Goal: Check status: Verify the current state of an ongoing process or item

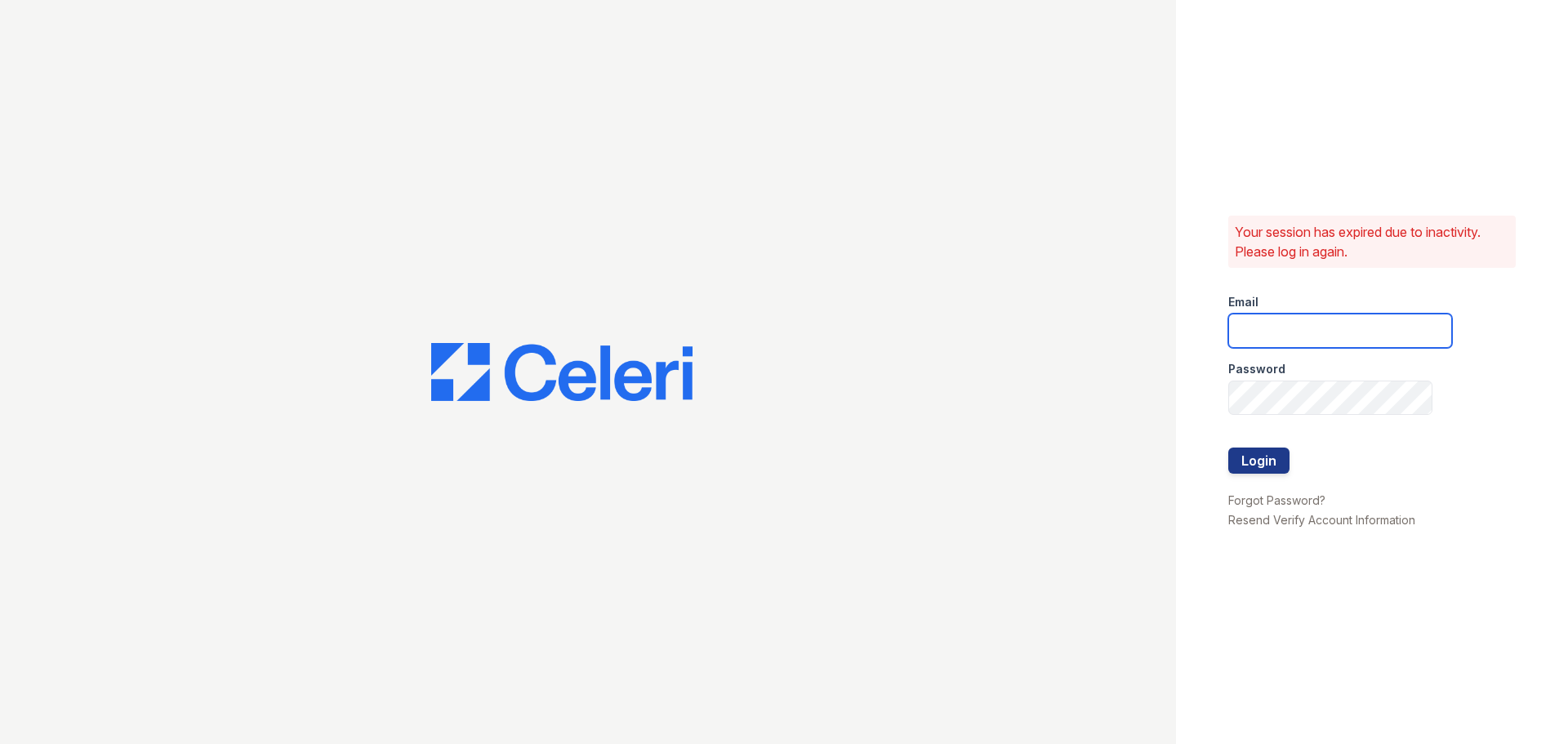
click at [1295, 326] on input "email" at bounding box center [1340, 330] width 224 height 34
type input "7"
type input "fairways@greystar.com"
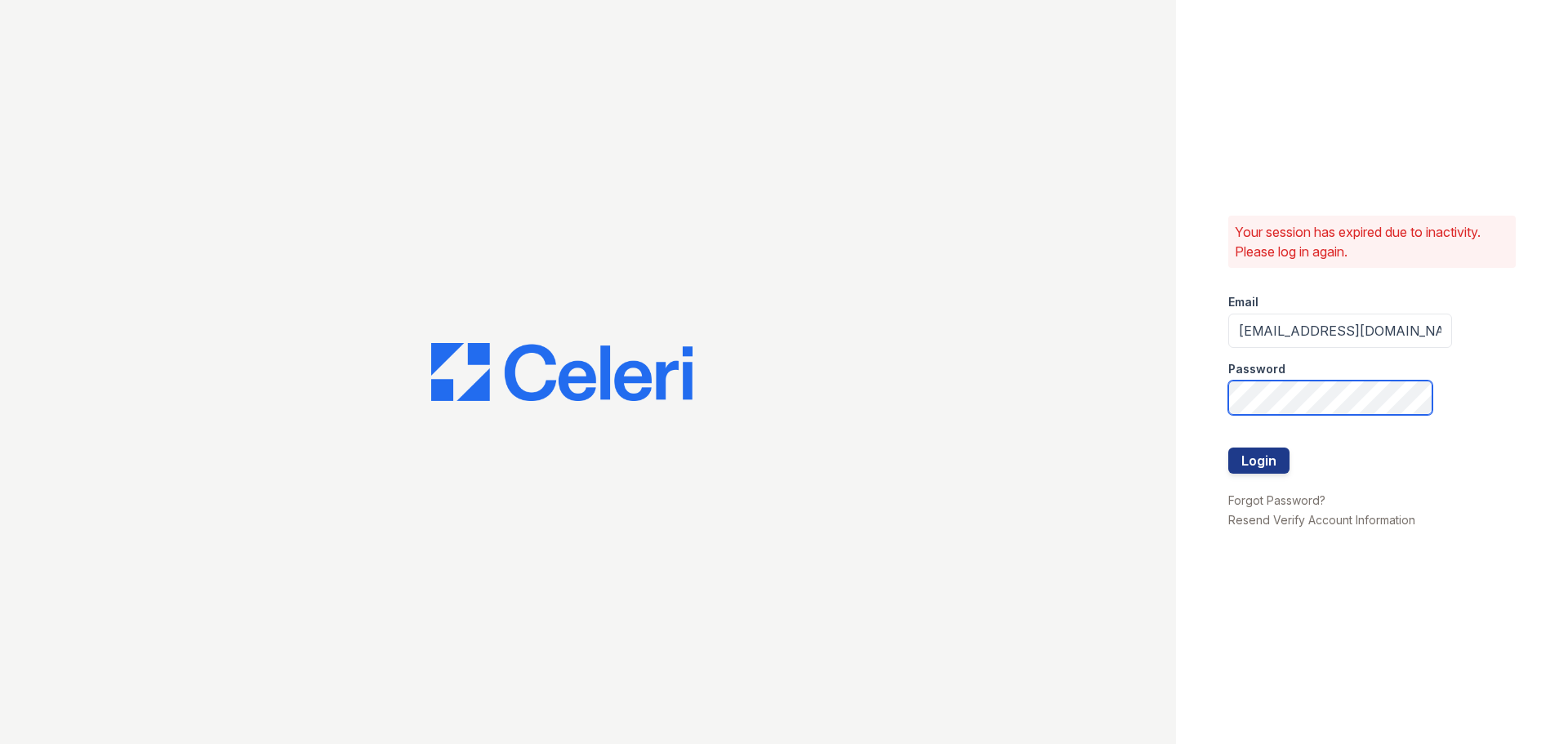
click at [1229, 447] on button "Login" at bounding box center [1259, 460] width 61 height 26
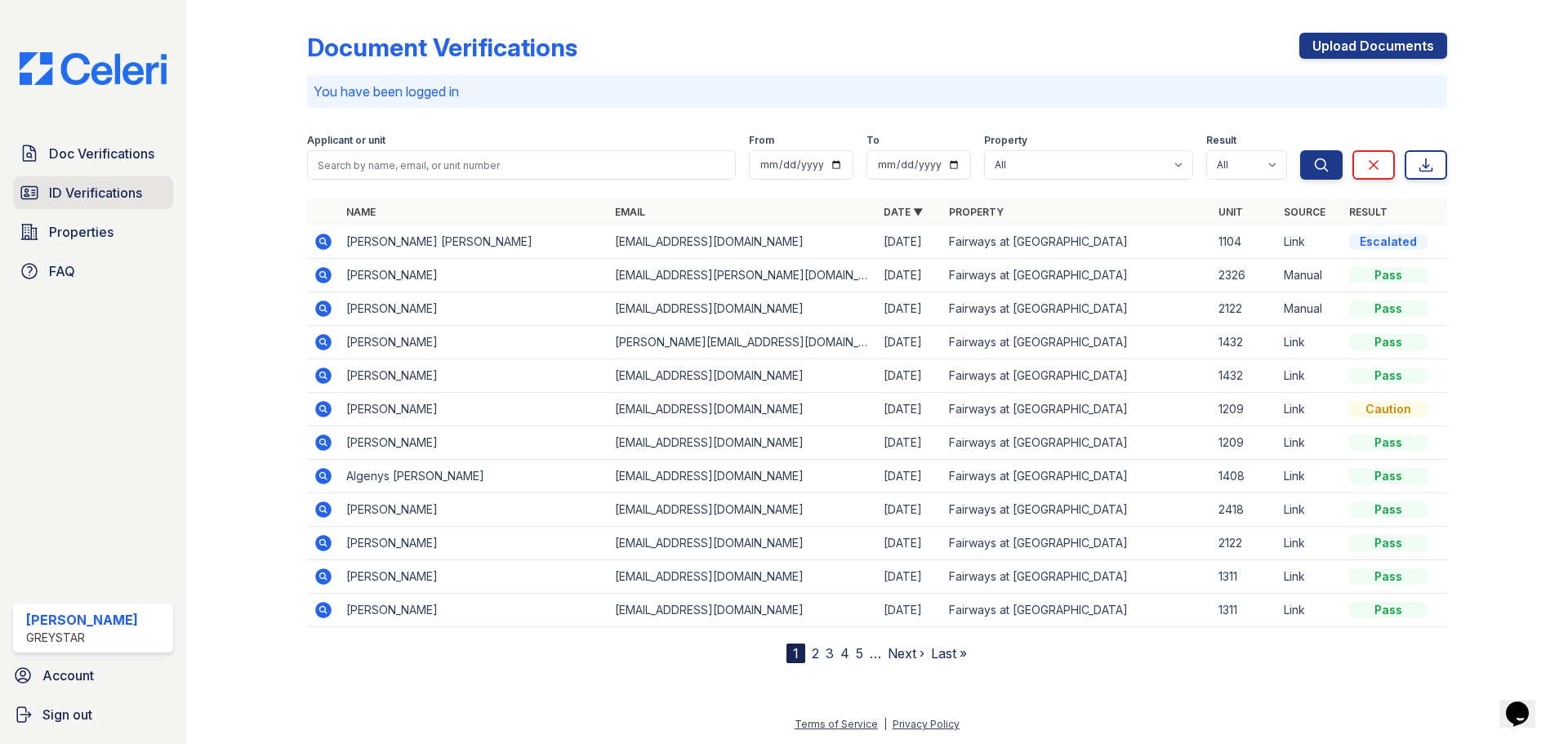
click at [70, 196] on span "ID Verifications" at bounding box center [95, 192] width 93 height 20
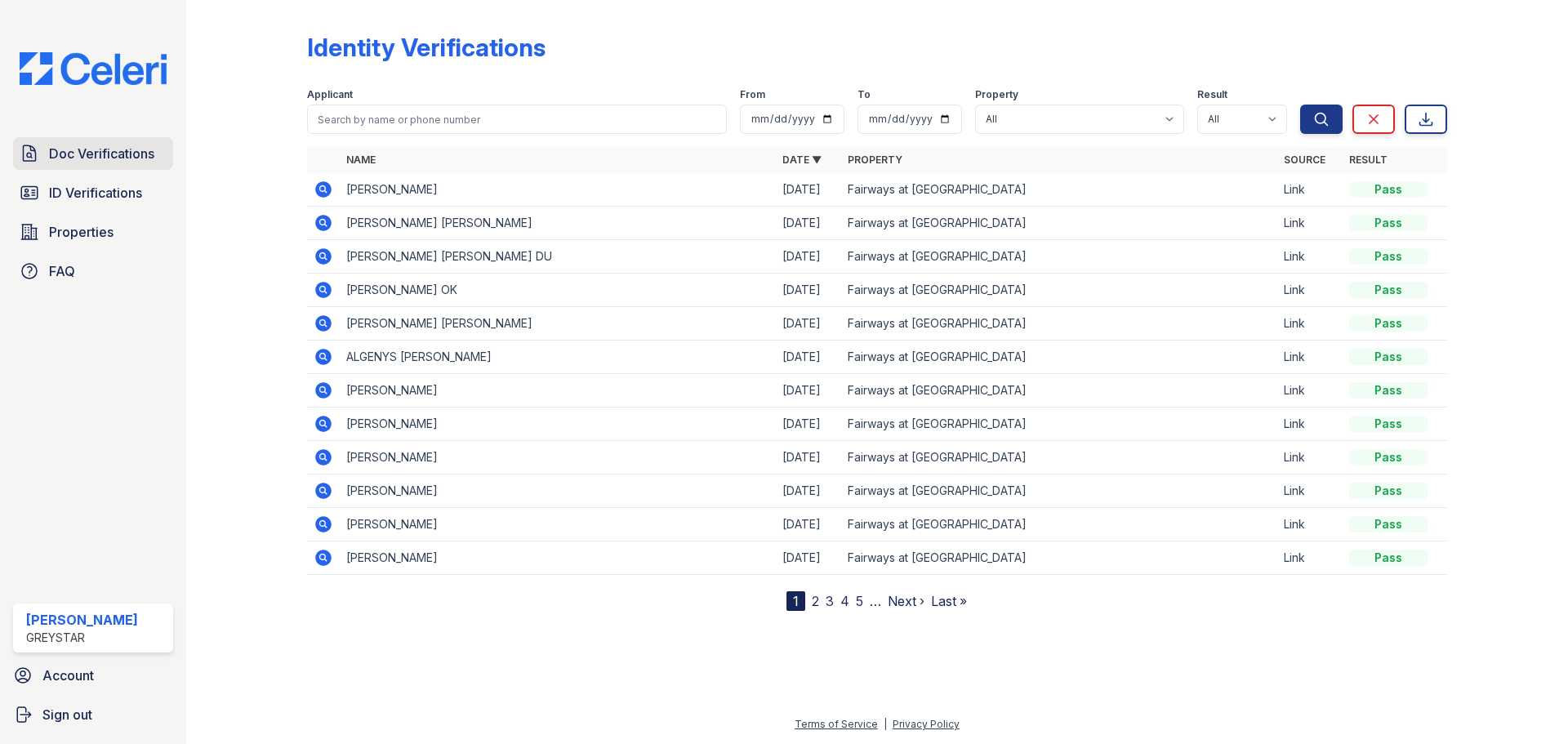
click at [128, 159] on span "Doc Verifications" at bounding box center [101, 153] width 106 height 20
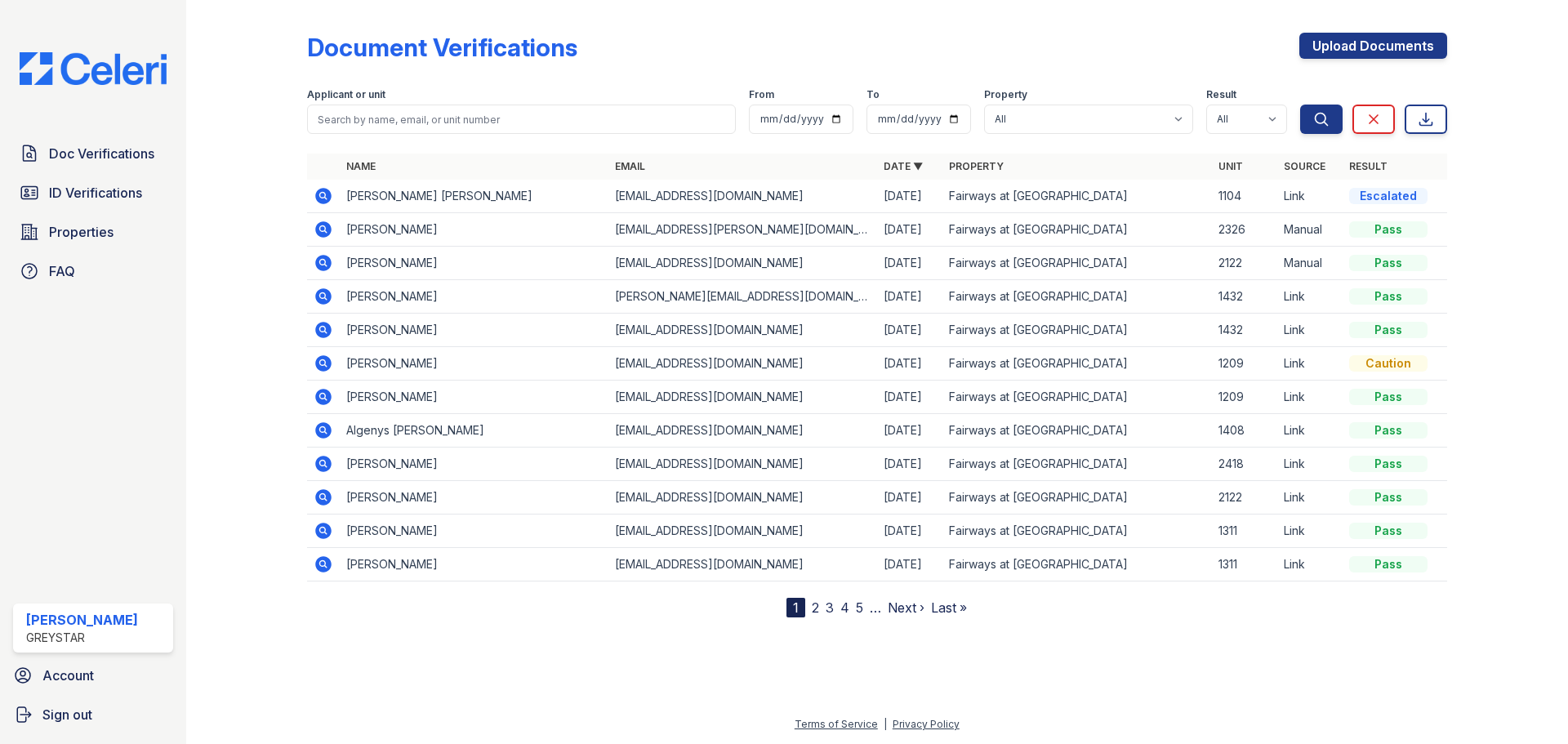
click at [325, 195] on icon at bounding box center [322, 194] width 4 height 4
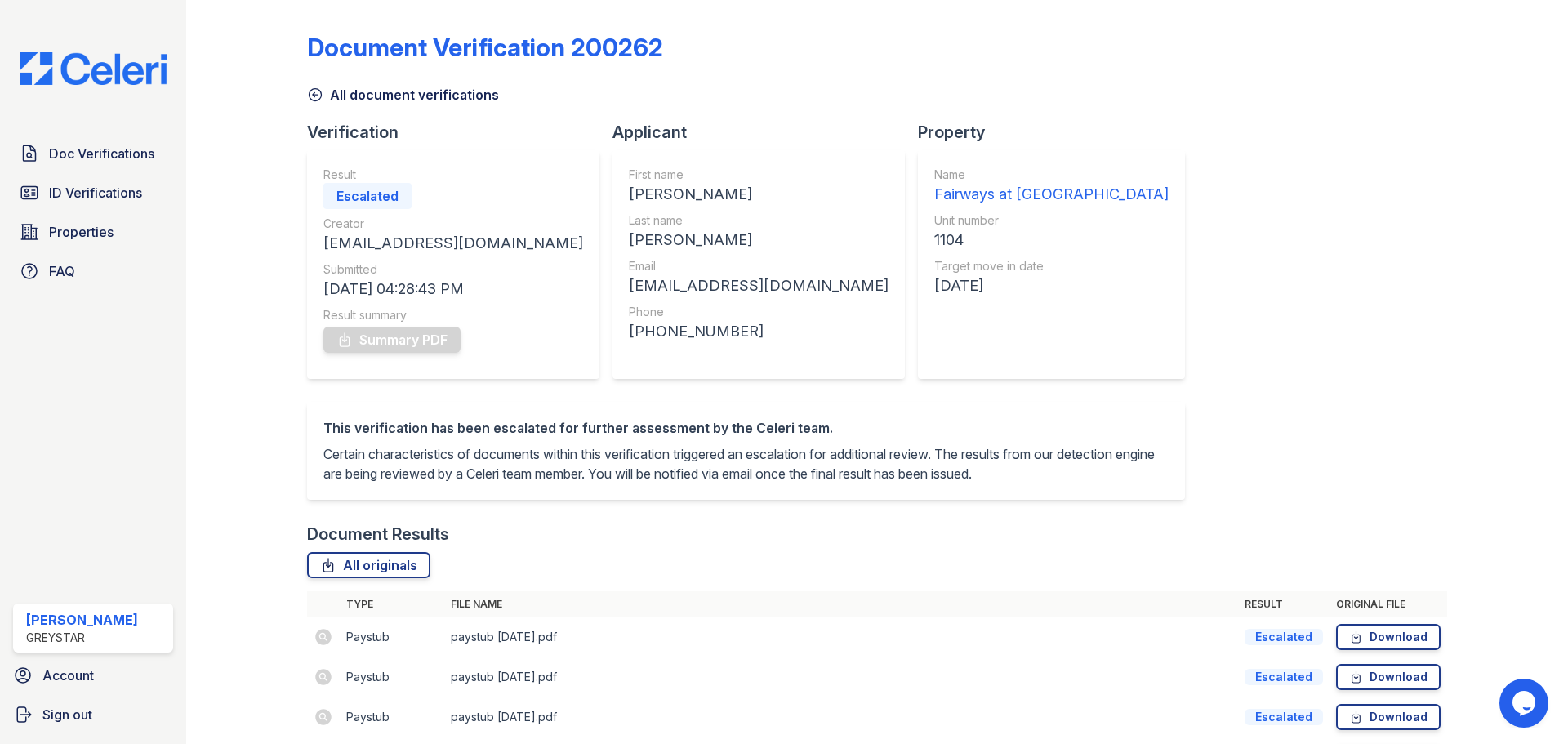
click at [318, 97] on icon at bounding box center [315, 94] width 16 height 16
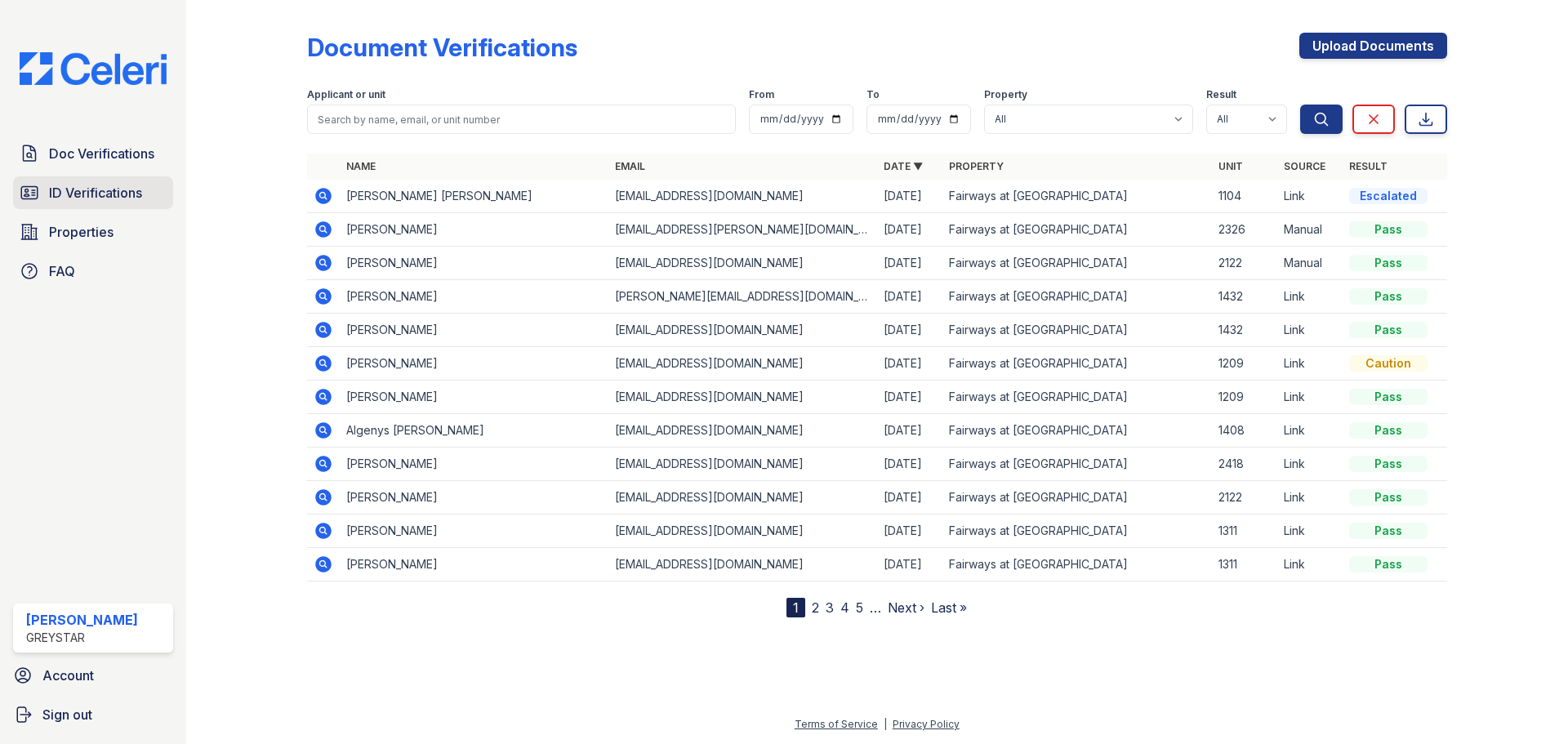
click at [40, 185] on link "ID Verifications" at bounding box center [93, 192] width 160 height 33
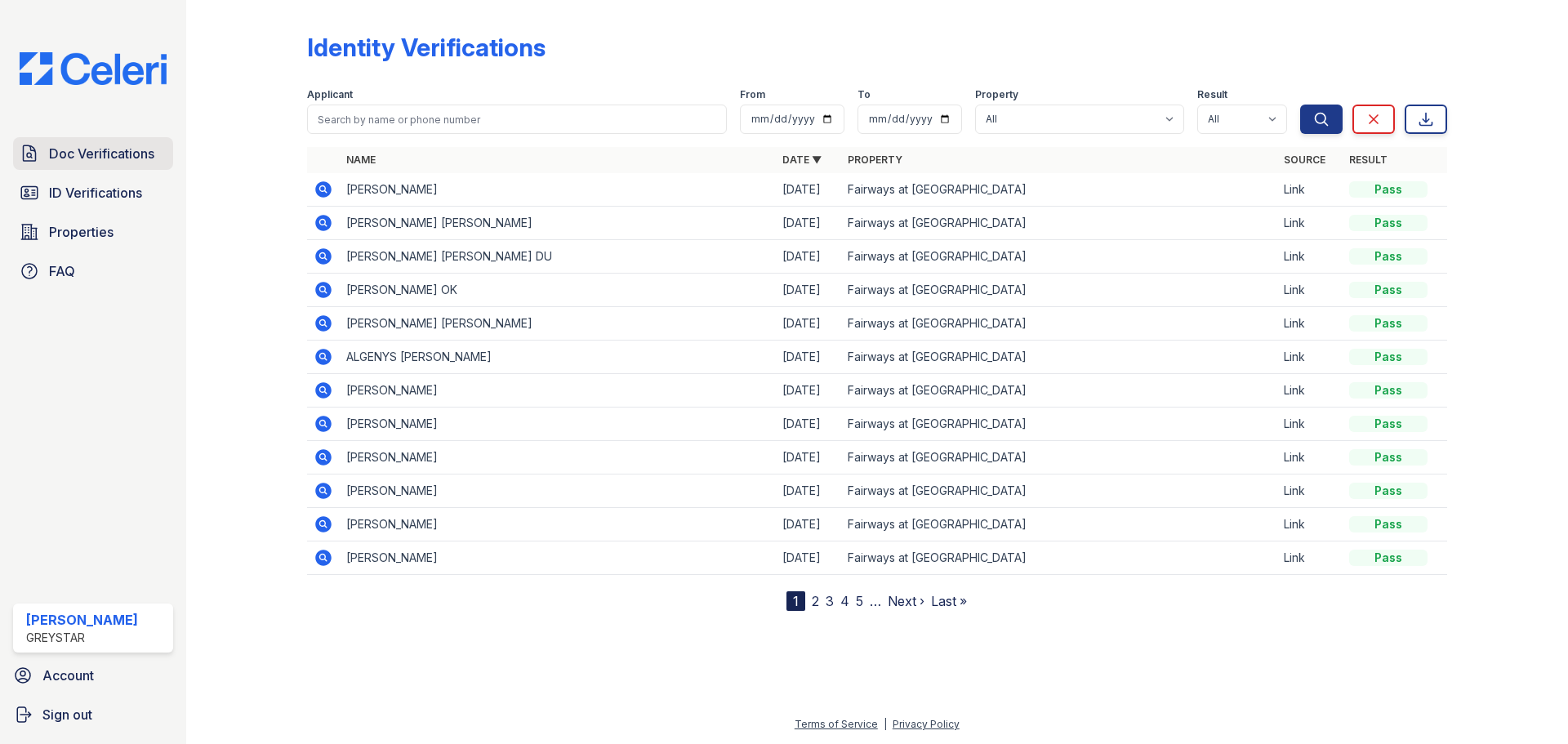
click at [116, 145] on span "Doc Verifications" at bounding box center [101, 153] width 106 height 20
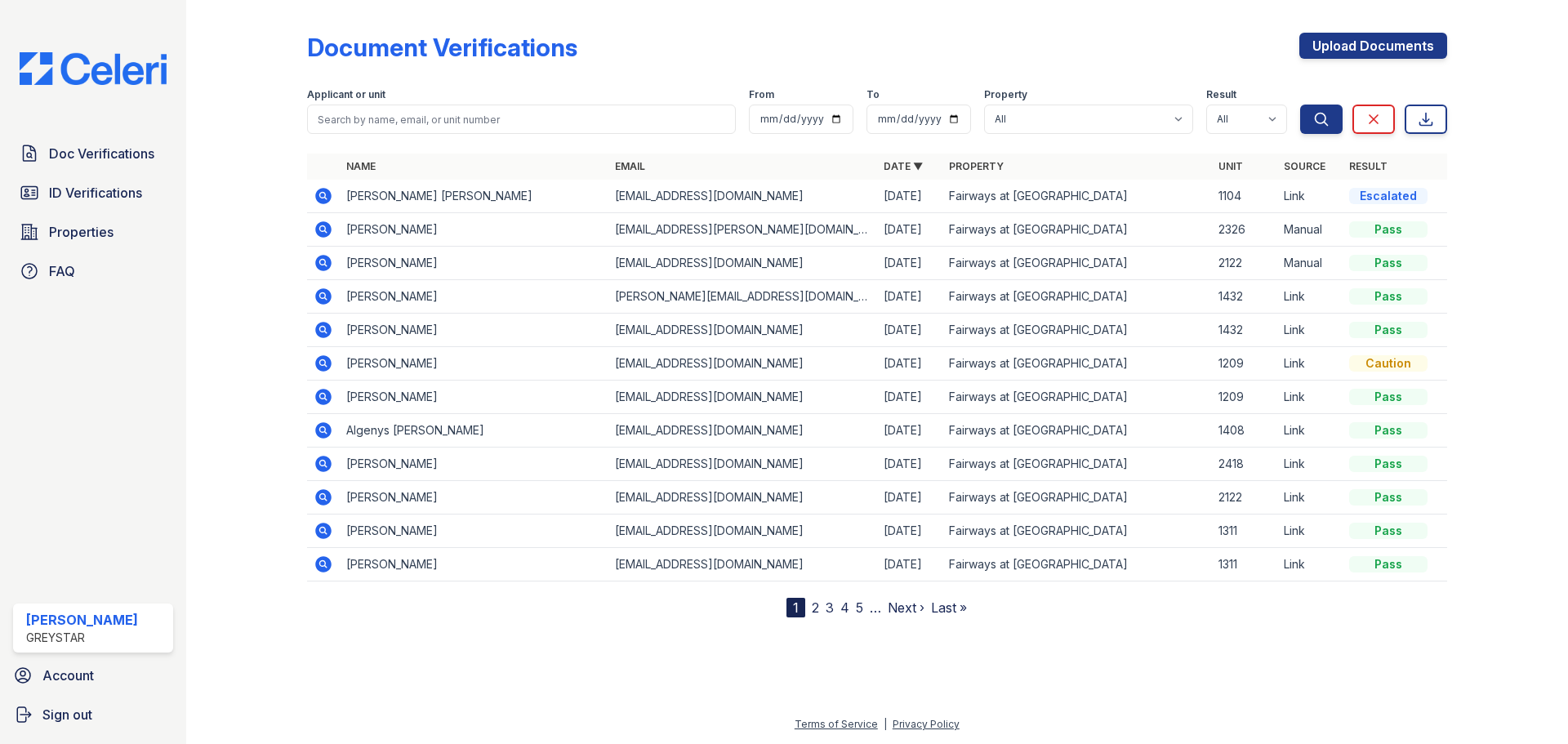
drag, startPoint x: 1361, startPoint y: 195, endPoint x: 1431, endPoint y: 197, distance: 70.0
click at [1431, 197] on td "Escalated" at bounding box center [1395, 196] width 105 height 33
click at [1474, 201] on div at bounding box center [1495, 312] width 94 height 611
click at [324, 195] on icon at bounding box center [322, 194] width 4 height 4
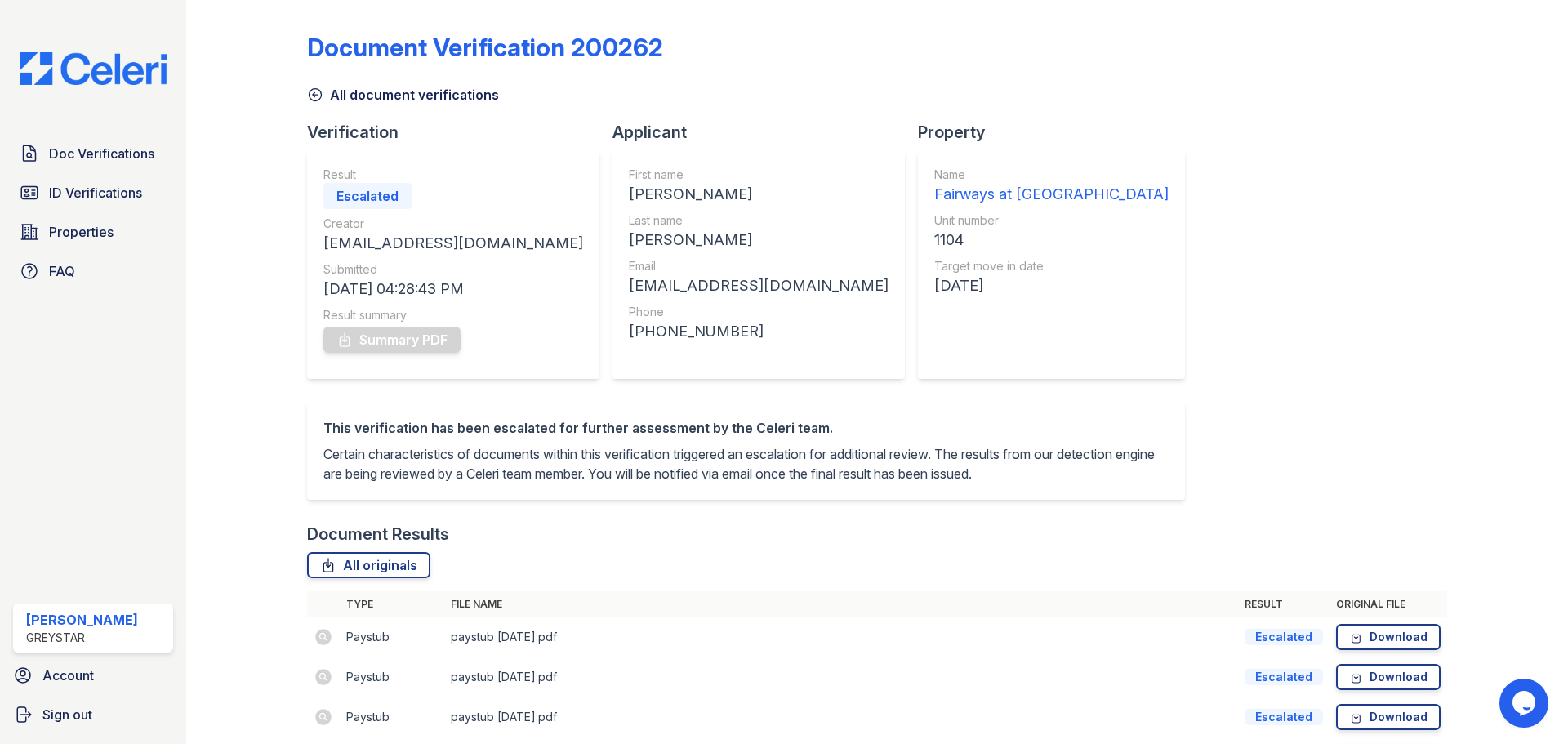
scroll to position [205, 0]
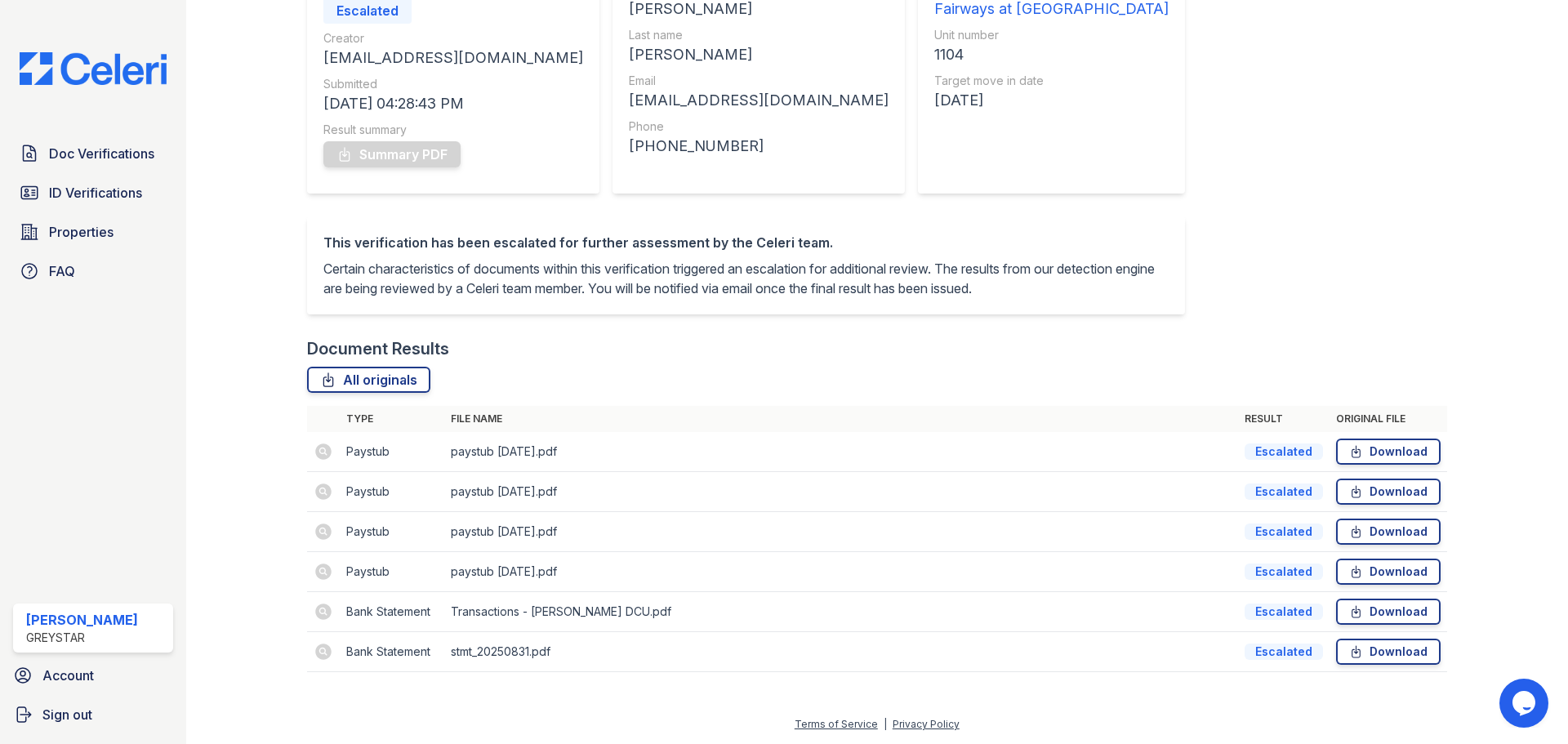
drag, startPoint x: 1279, startPoint y: 632, endPoint x: 1281, endPoint y: 644, distance: 12.2
drag, startPoint x: 1281, startPoint y: 644, endPoint x: 1043, endPoint y: 225, distance: 481.9
click at [993, 226] on div "Document Verification 200262 All document verifications Verification Result Esc…" at bounding box center [878, 255] width 1140 height 867
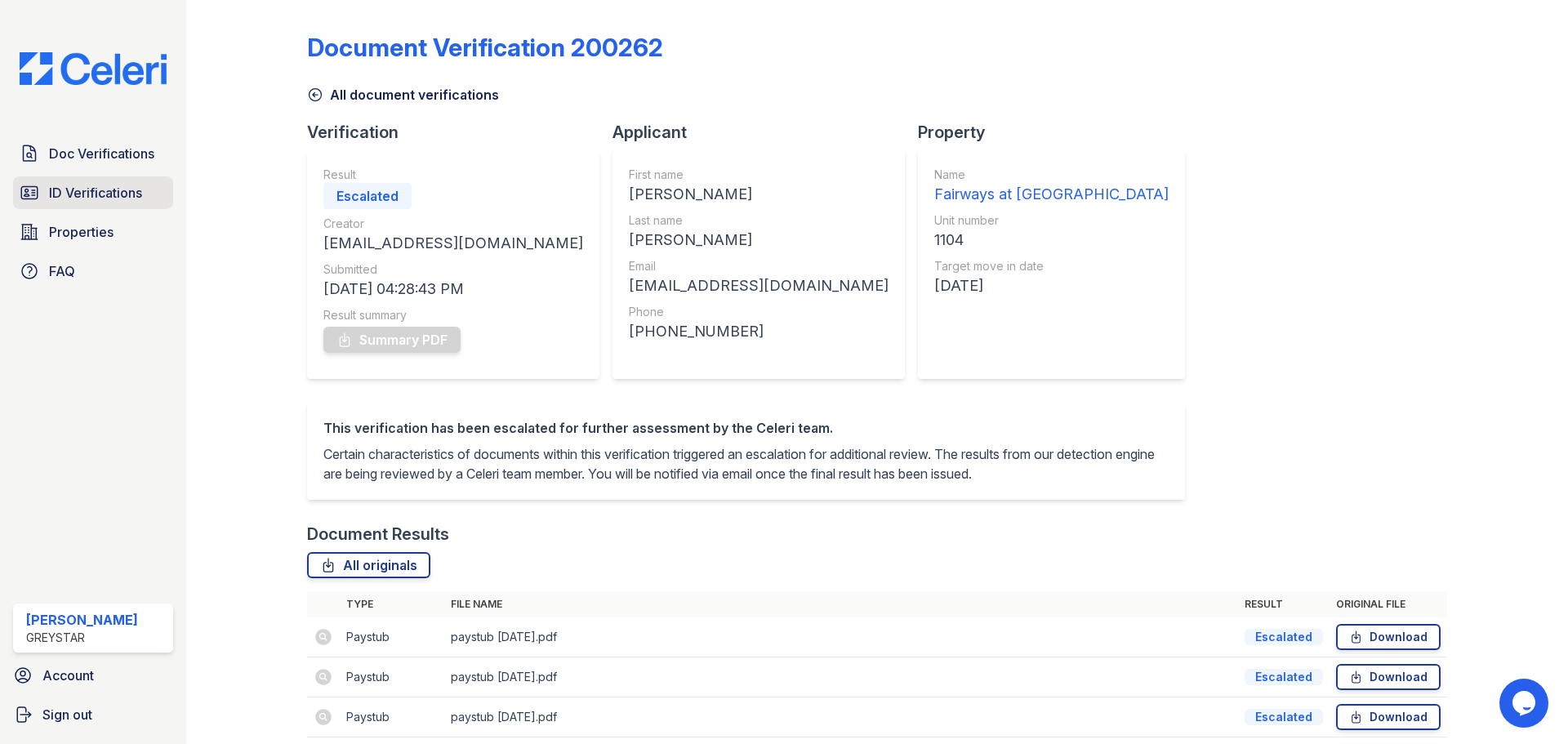
click at [104, 192] on span "ID Verifications" at bounding box center [95, 192] width 93 height 20
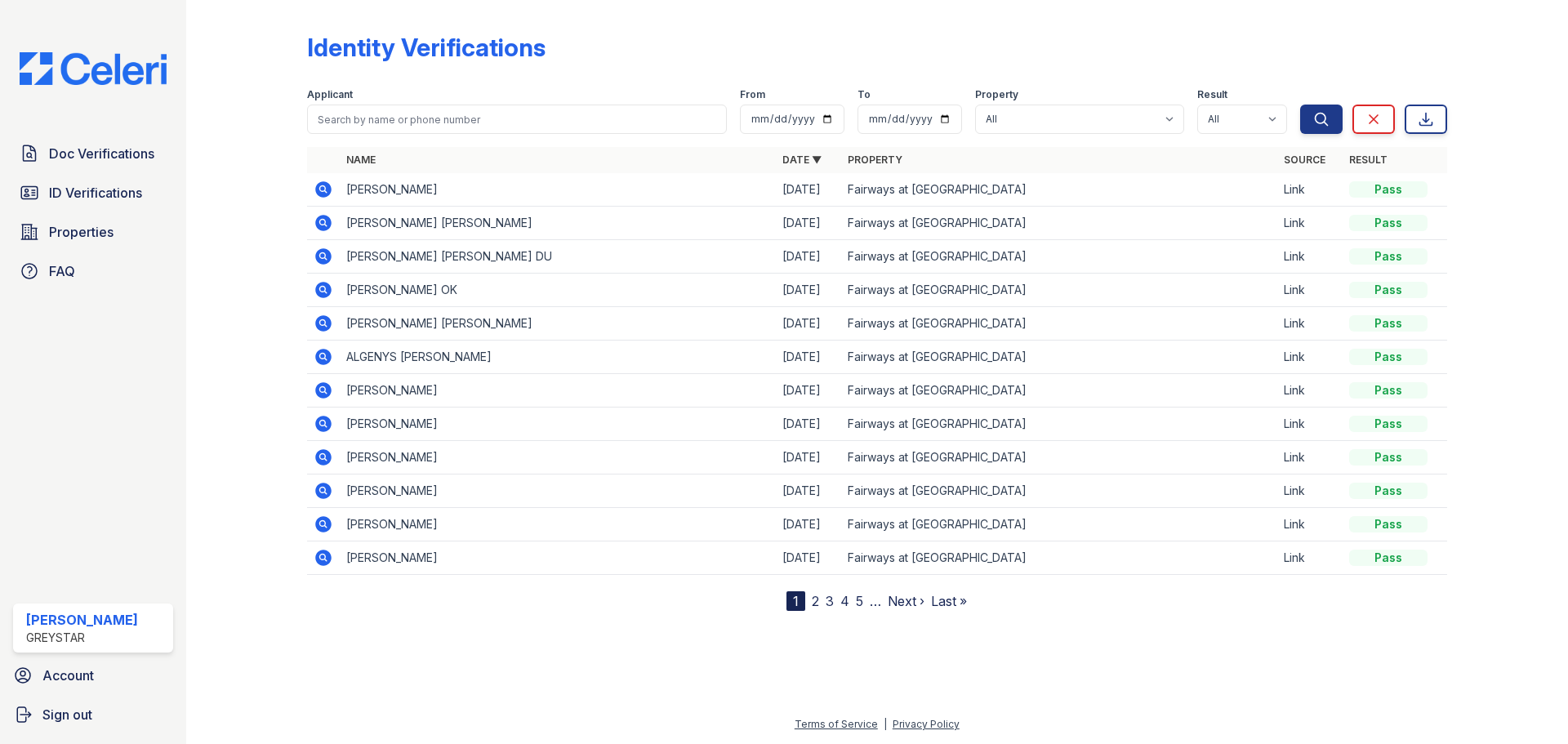
click at [1487, 260] on div at bounding box center [1495, 309] width 94 height 604
click at [1212, 662] on div at bounding box center [877, 675] width 1330 height 77
click at [1170, 644] on div at bounding box center [877, 675] width 1330 height 77
click at [1205, 692] on div at bounding box center [877, 675] width 1330 height 77
click at [316, 226] on icon at bounding box center [323, 222] width 16 height 16
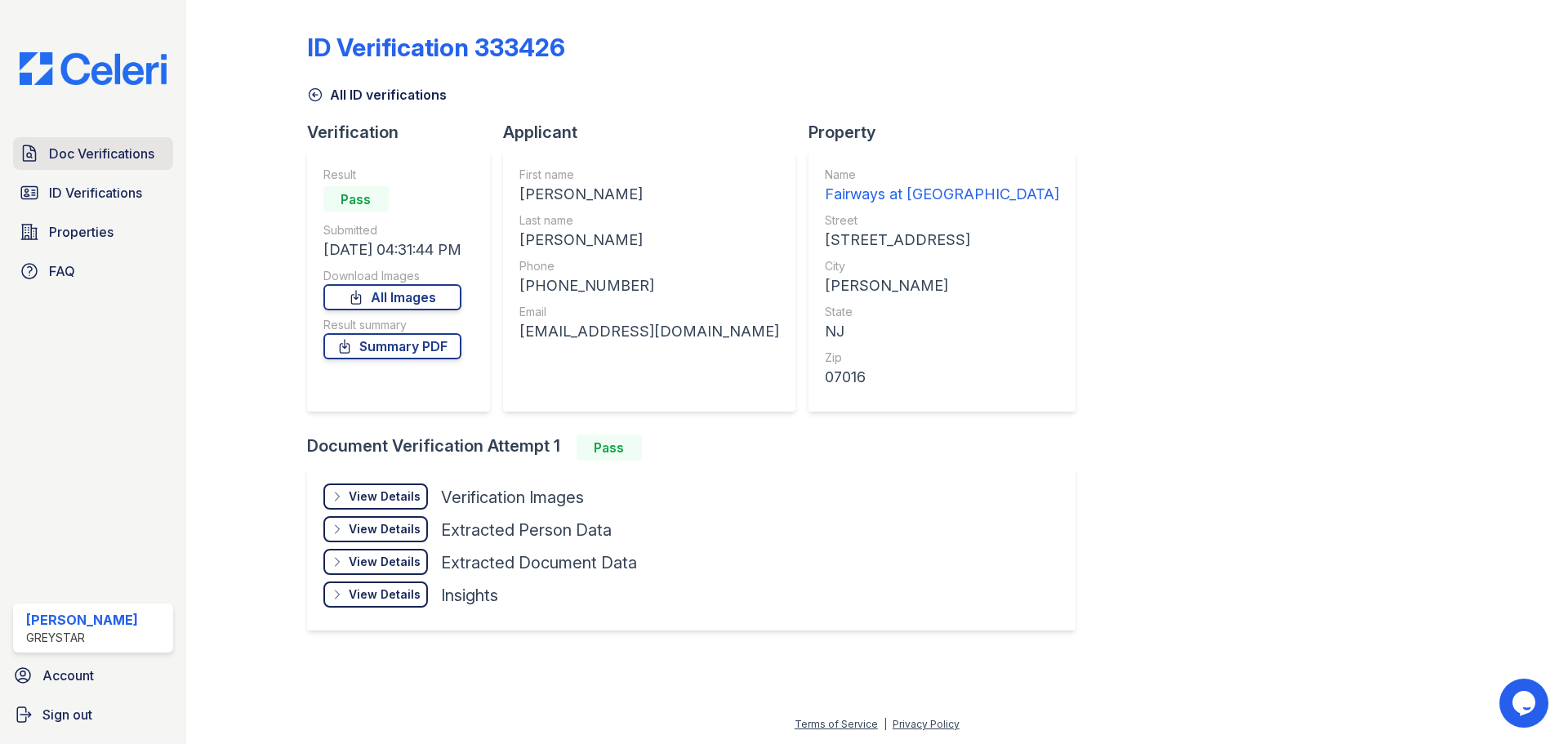
click at [120, 170] on link "Doc Verifications" at bounding box center [93, 154] width 160 height 33
click at [120, 159] on span "Doc Verifications" at bounding box center [101, 153] width 106 height 20
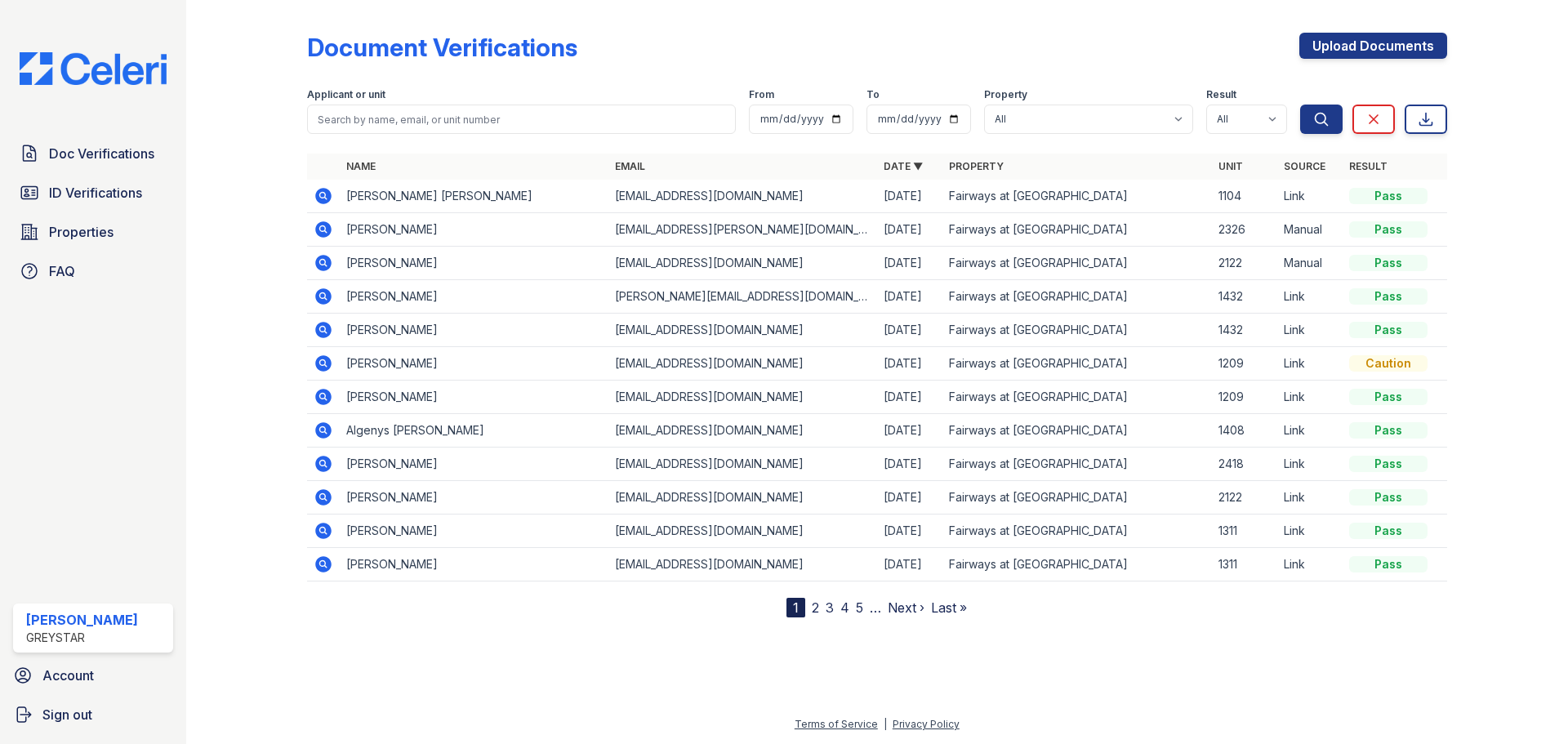
click at [324, 197] on icon at bounding box center [322, 194] width 4 height 4
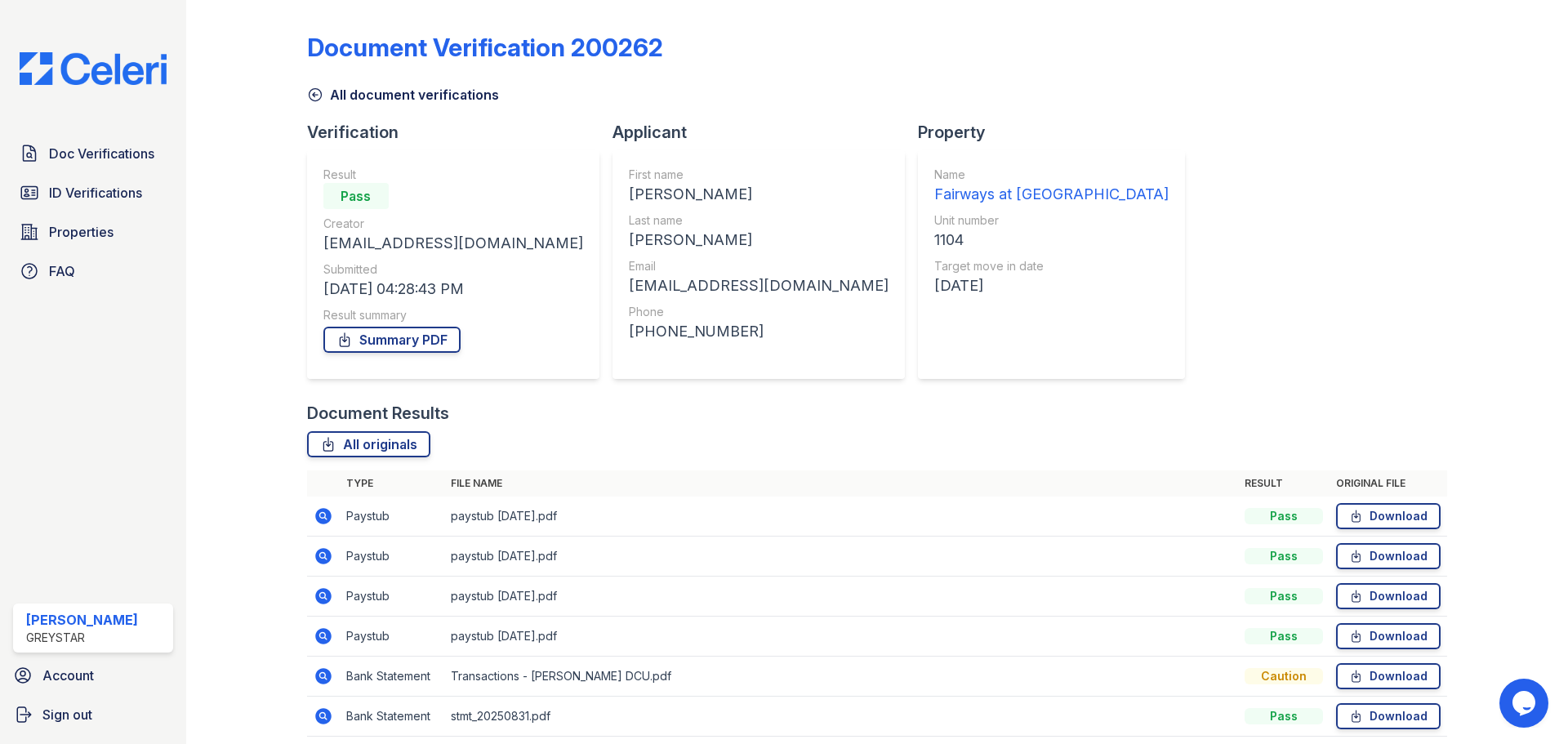
drag, startPoint x: 748, startPoint y: 243, endPoint x: 980, endPoint y: 274, distance: 234.1
click at [934, 245] on div "1104" at bounding box center [1051, 239] width 234 height 23
click at [1024, 278] on div "Document Verification 200262 All document verifications Verification Result Pas…" at bounding box center [878, 379] width 1140 height 746
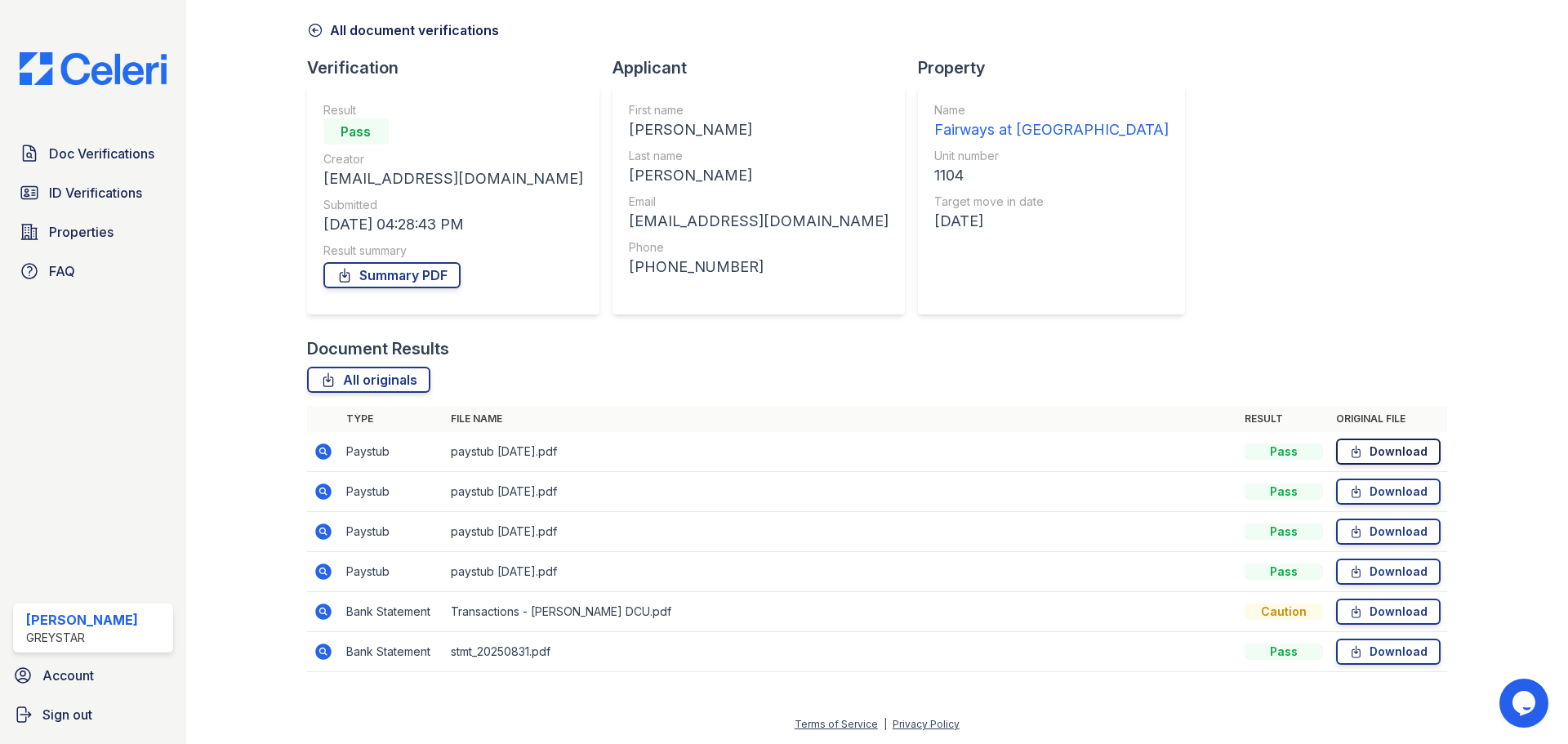
click at [1390, 444] on link "Download" at bounding box center [1389, 451] width 105 height 26
click at [1358, 488] on link "Download" at bounding box center [1389, 491] width 105 height 26
click at [1355, 523] on link "Download" at bounding box center [1389, 531] width 105 height 26
click at [1380, 571] on link "Download" at bounding box center [1389, 572] width 105 height 26
click at [1349, 607] on icon at bounding box center [1356, 611] width 14 height 16
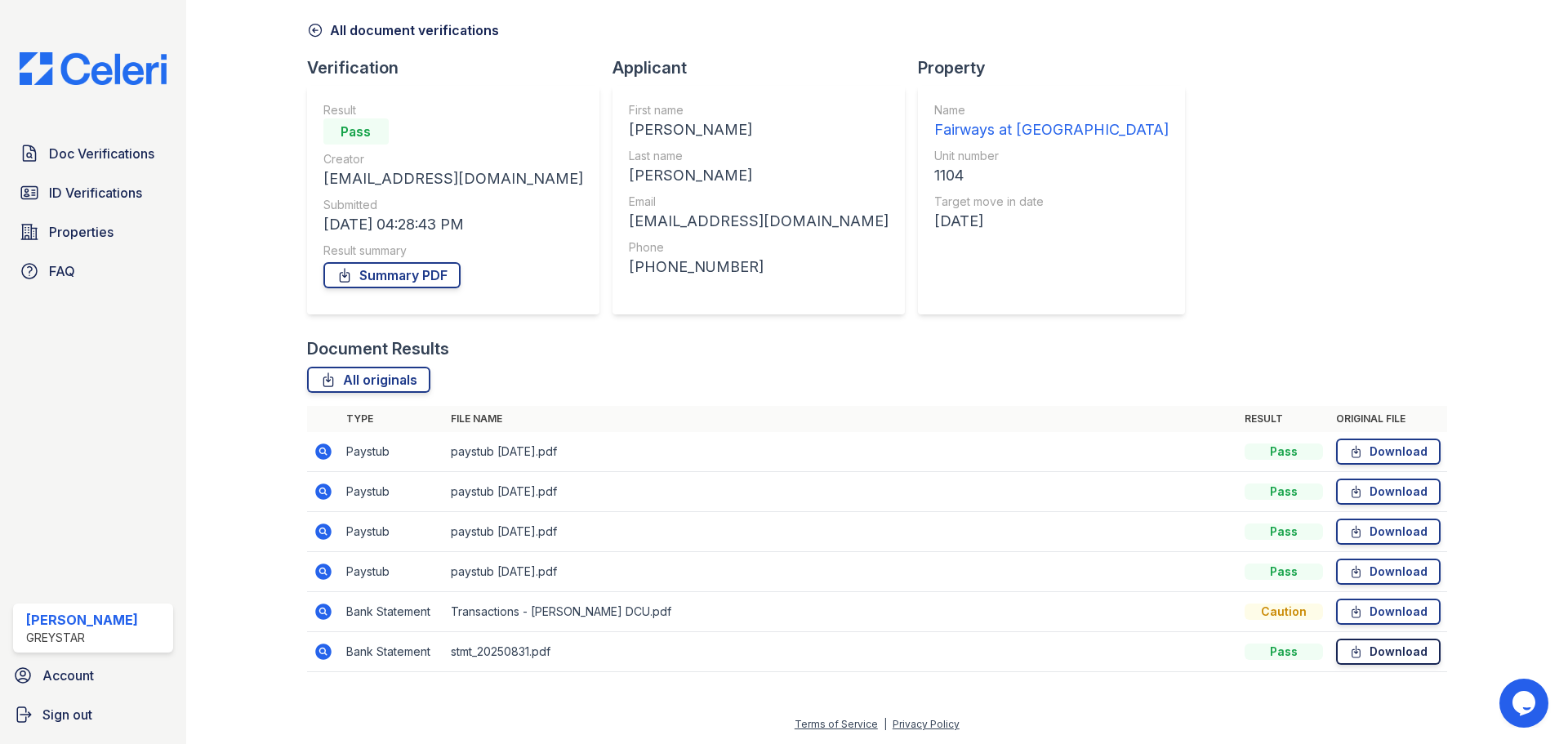
click at [1397, 651] on link "Download" at bounding box center [1389, 651] width 105 height 26
click at [86, 195] on span "ID Verifications" at bounding box center [95, 192] width 93 height 20
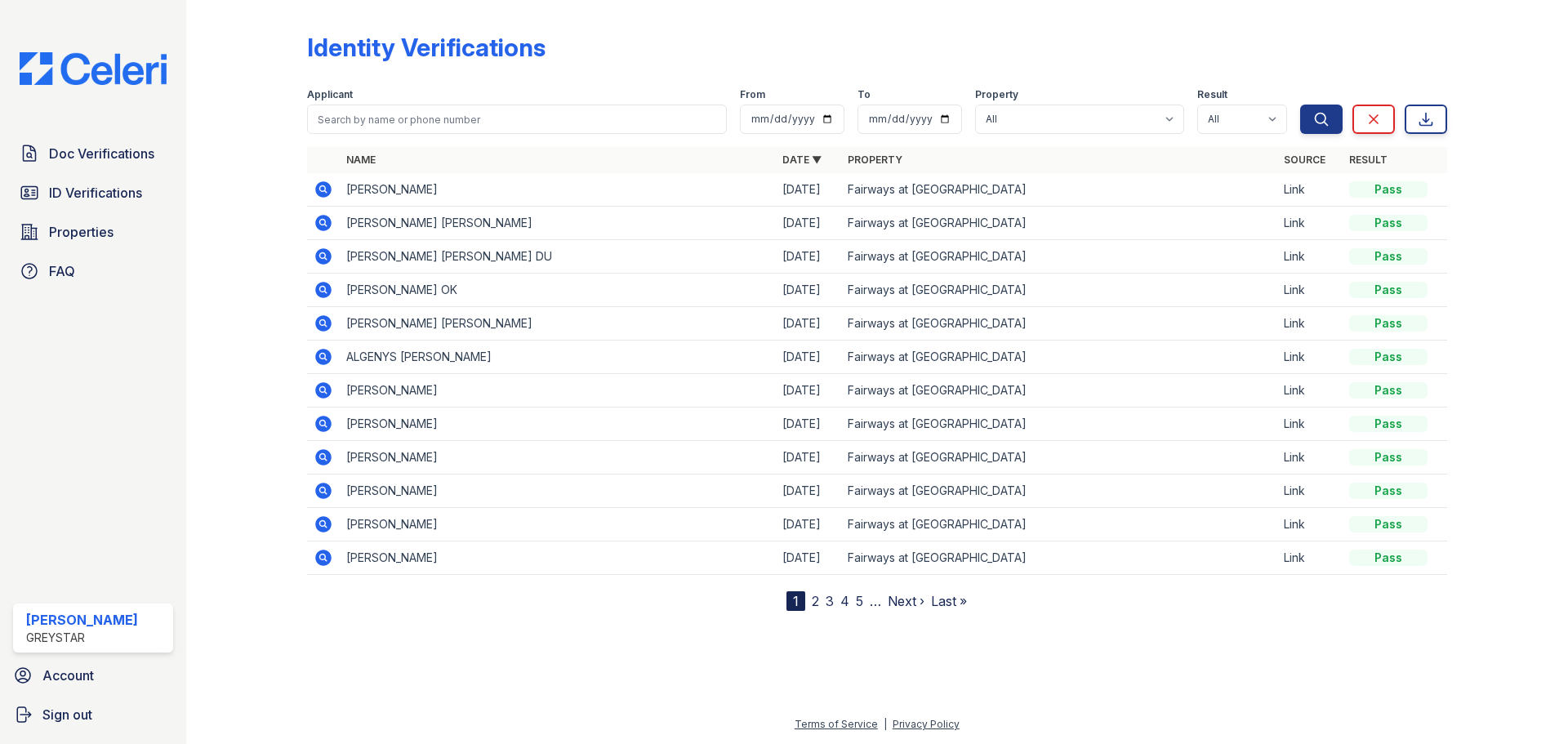
click at [323, 224] on icon at bounding box center [323, 222] width 20 height 20
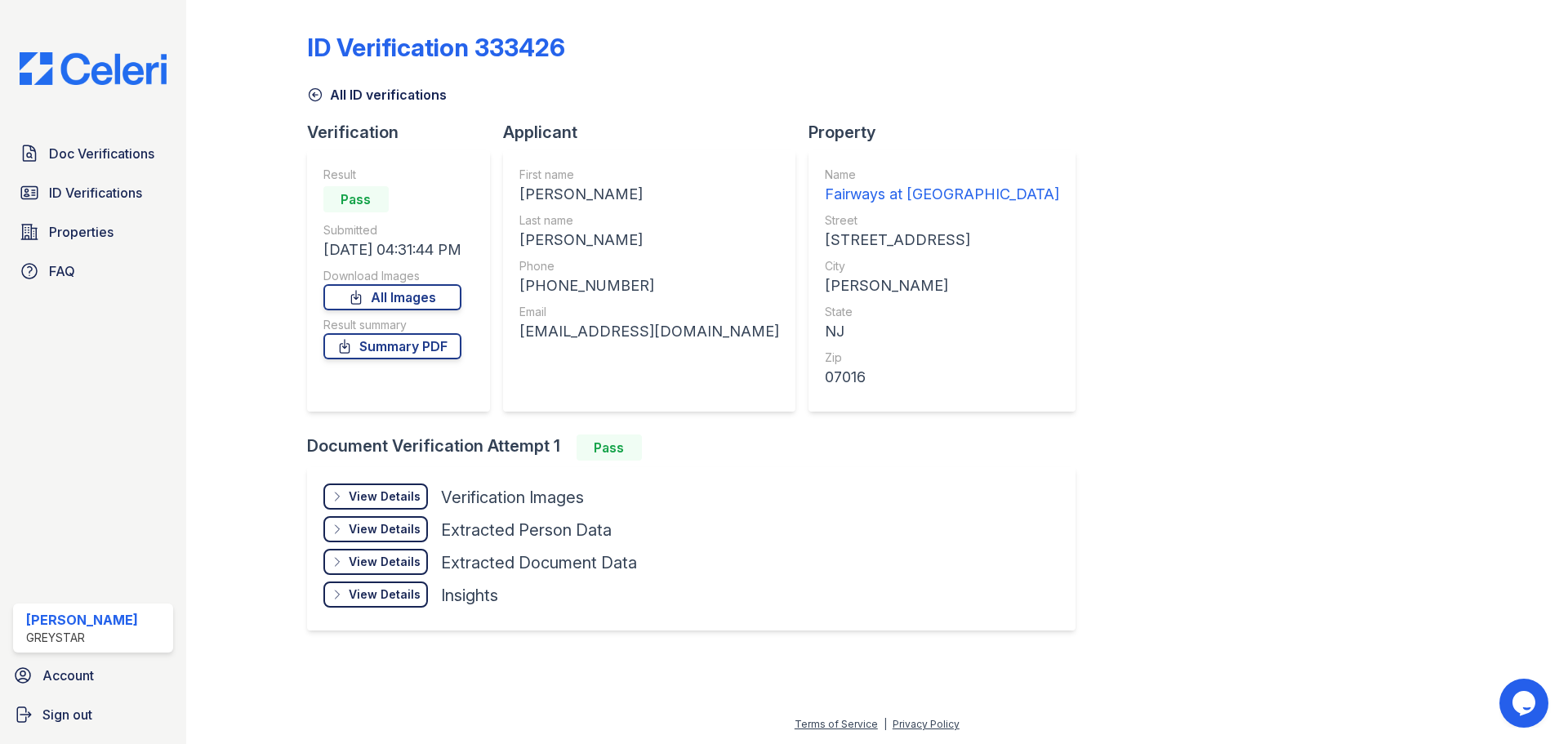
click at [371, 508] on div "View Details Details" at bounding box center [376, 496] width 105 height 26
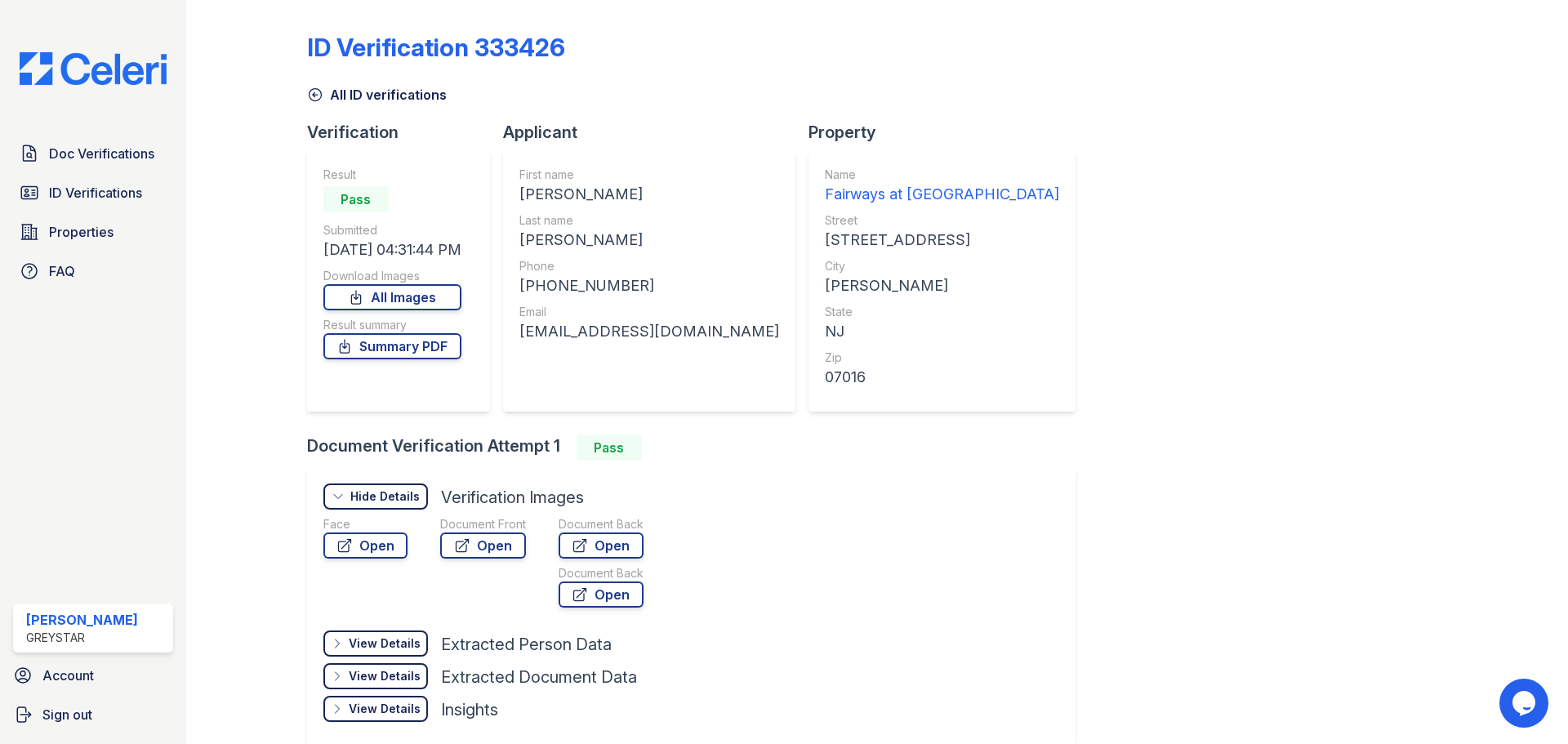
click at [380, 560] on div "Face Open" at bounding box center [366, 565] width 84 height 98
click at [379, 544] on link "Open" at bounding box center [366, 545] width 84 height 26
click at [477, 551] on link "Open" at bounding box center [483, 545] width 86 height 26
click at [596, 545] on link "Open" at bounding box center [601, 545] width 85 height 26
click at [65, 163] on span "Doc Verifications" at bounding box center [101, 153] width 106 height 20
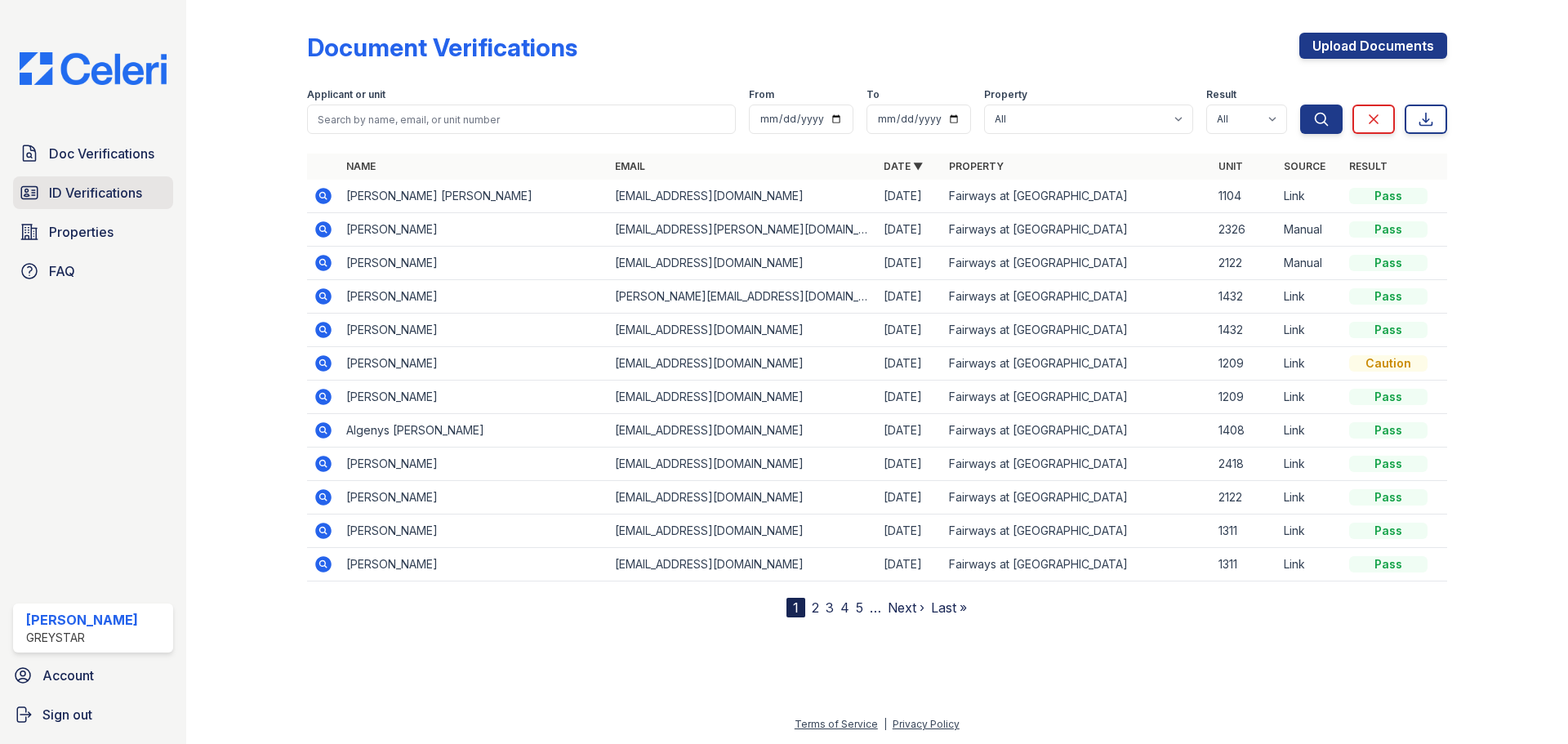
click at [64, 186] on span "ID Verifications" at bounding box center [95, 192] width 93 height 20
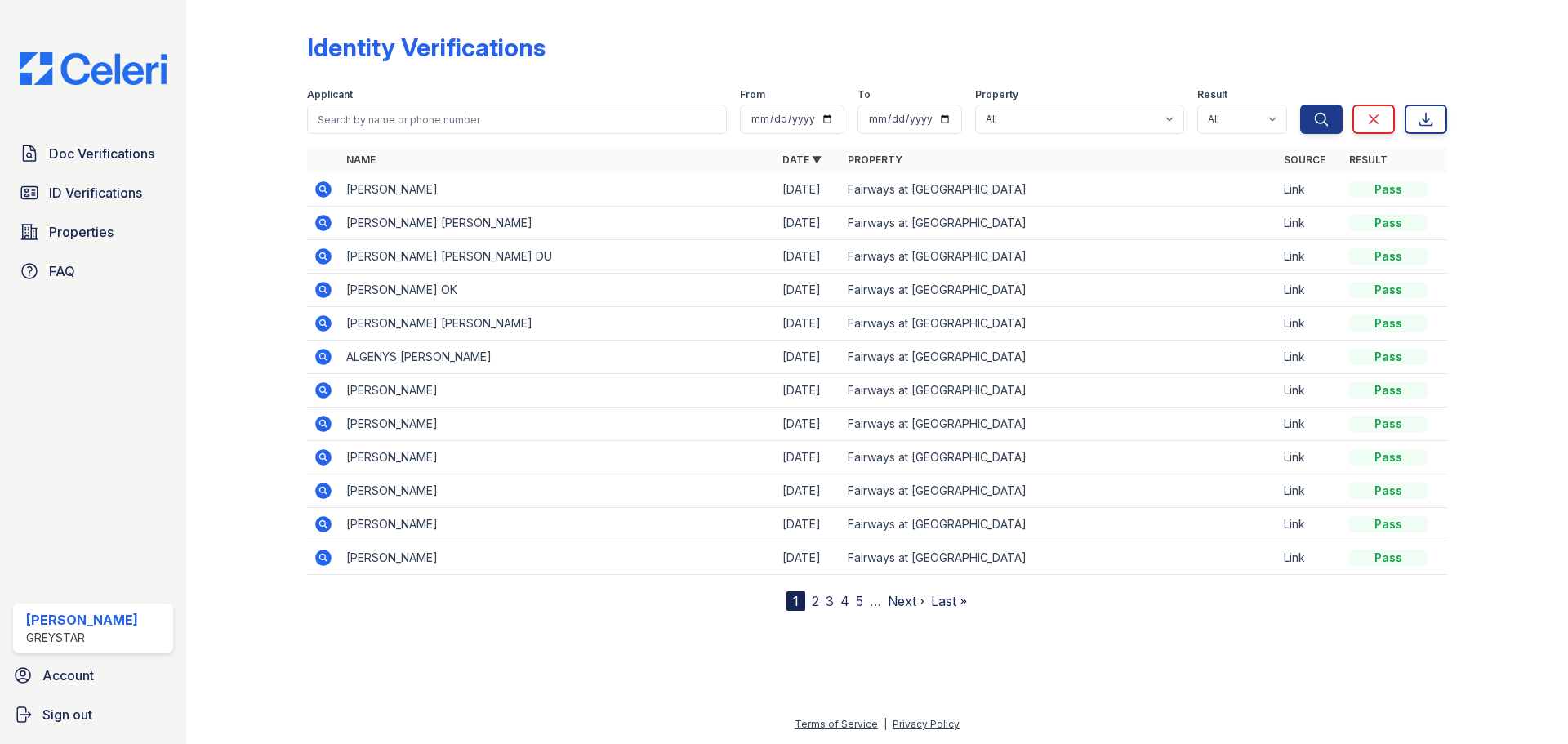
click at [325, 183] on icon at bounding box center [323, 189] width 20 height 20
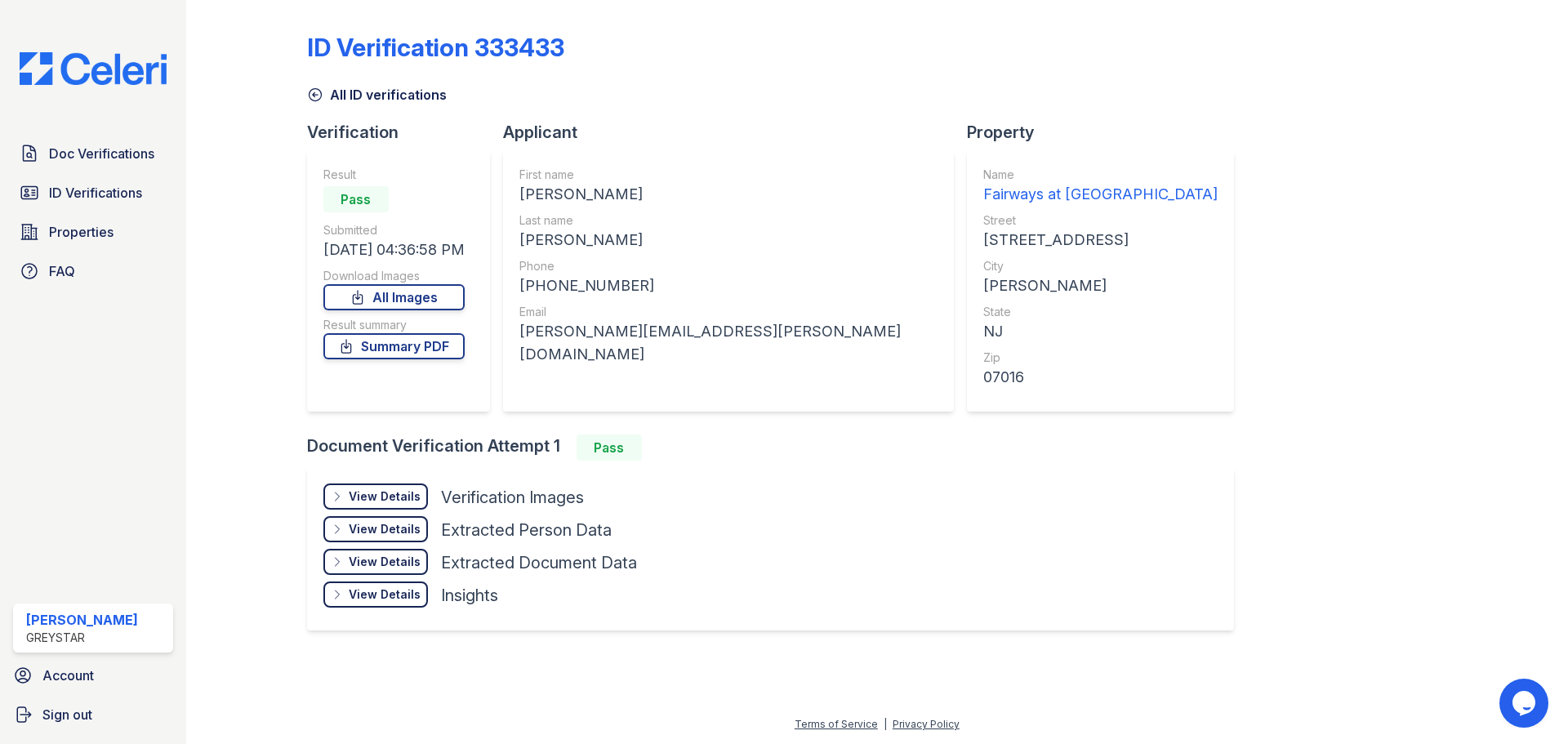
click at [386, 493] on div "View Details" at bounding box center [385, 496] width 72 height 16
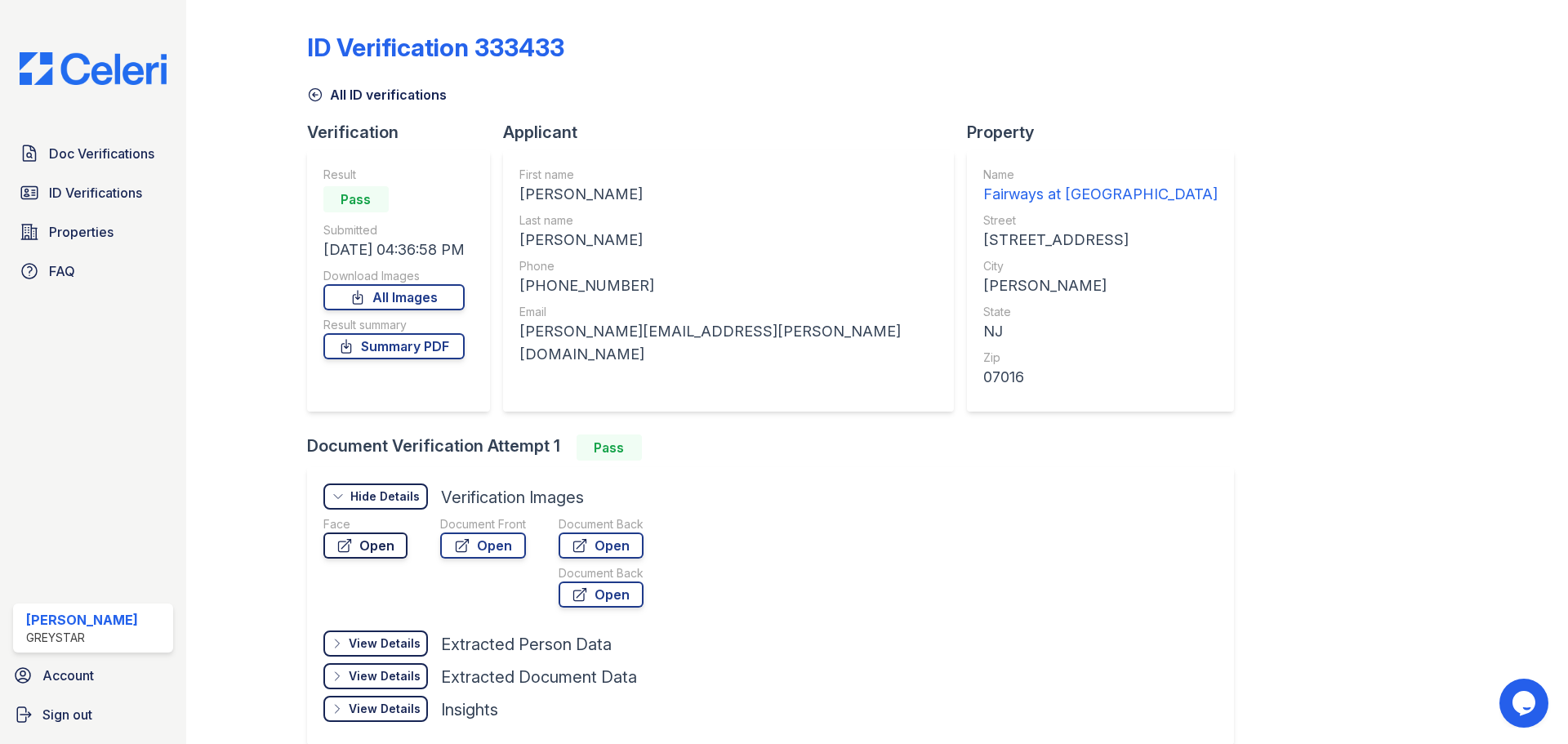
click at [380, 546] on link "Open" at bounding box center [366, 545] width 84 height 26
click at [483, 541] on link "Open" at bounding box center [483, 545] width 86 height 26
click at [130, 197] on span "ID Verifications" at bounding box center [95, 192] width 93 height 20
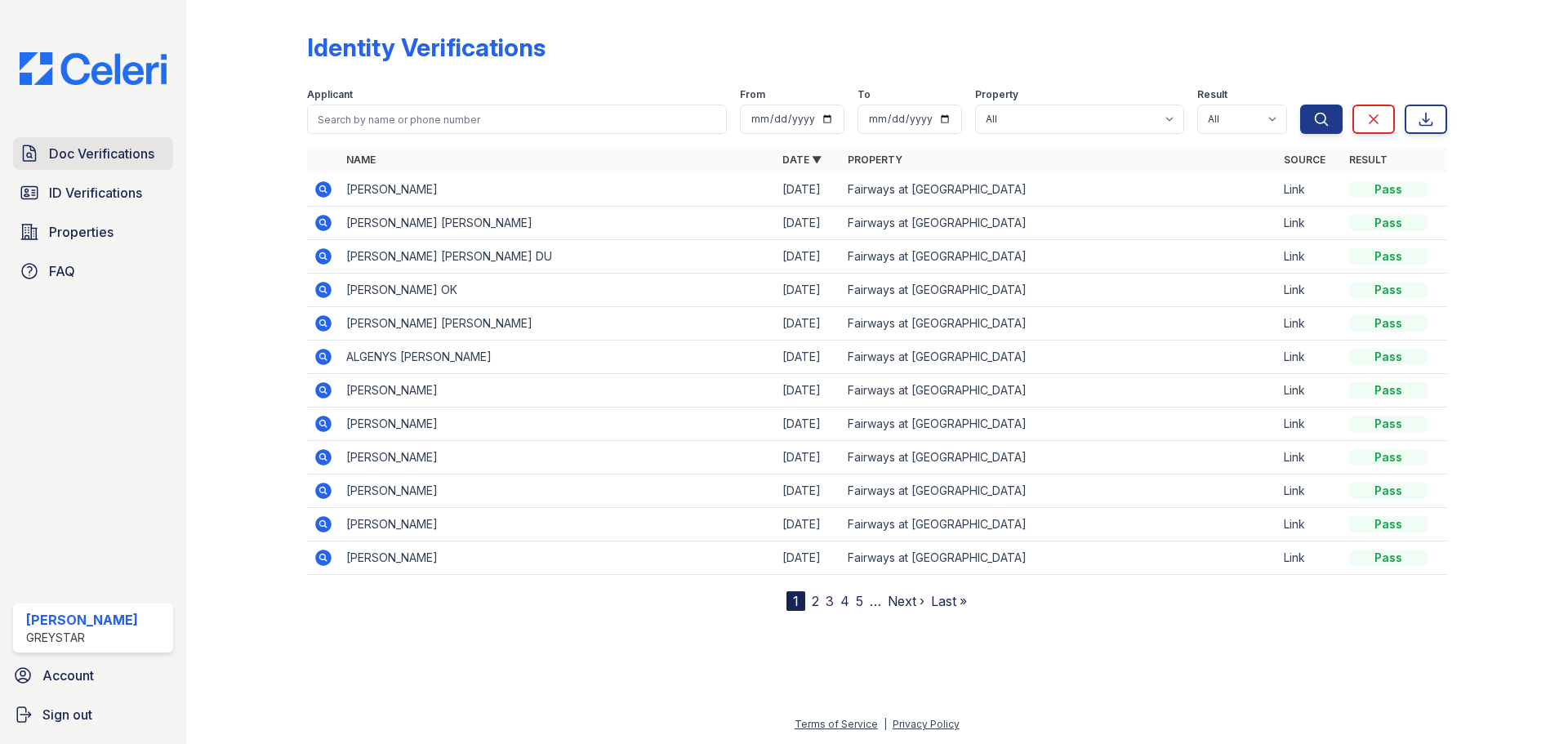
click at [121, 154] on span "Doc Verifications" at bounding box center [101, 153] width 106 height 20
